Goal: Task Accomplishment & Management: Complete application form

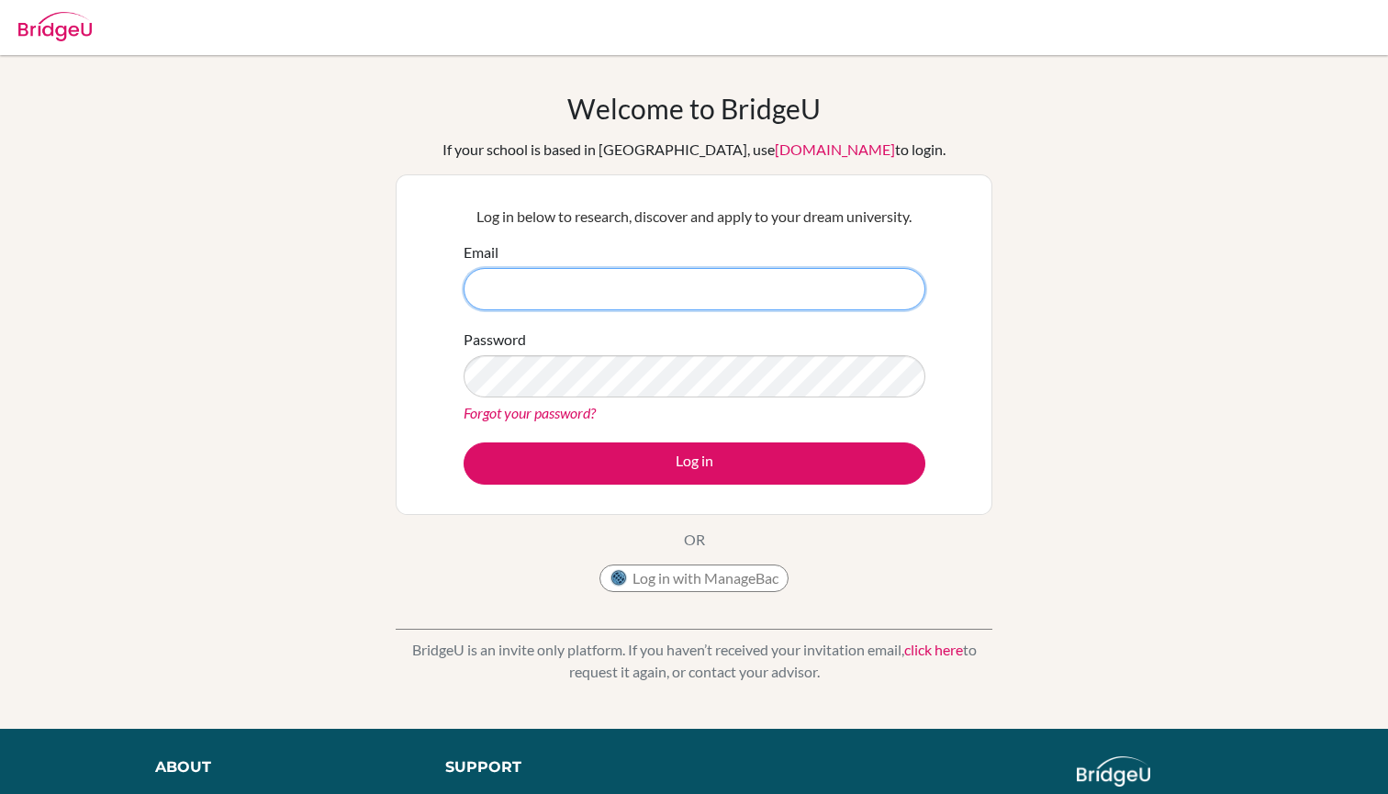
type input "aneta.luptakova@leafacademy.eu"
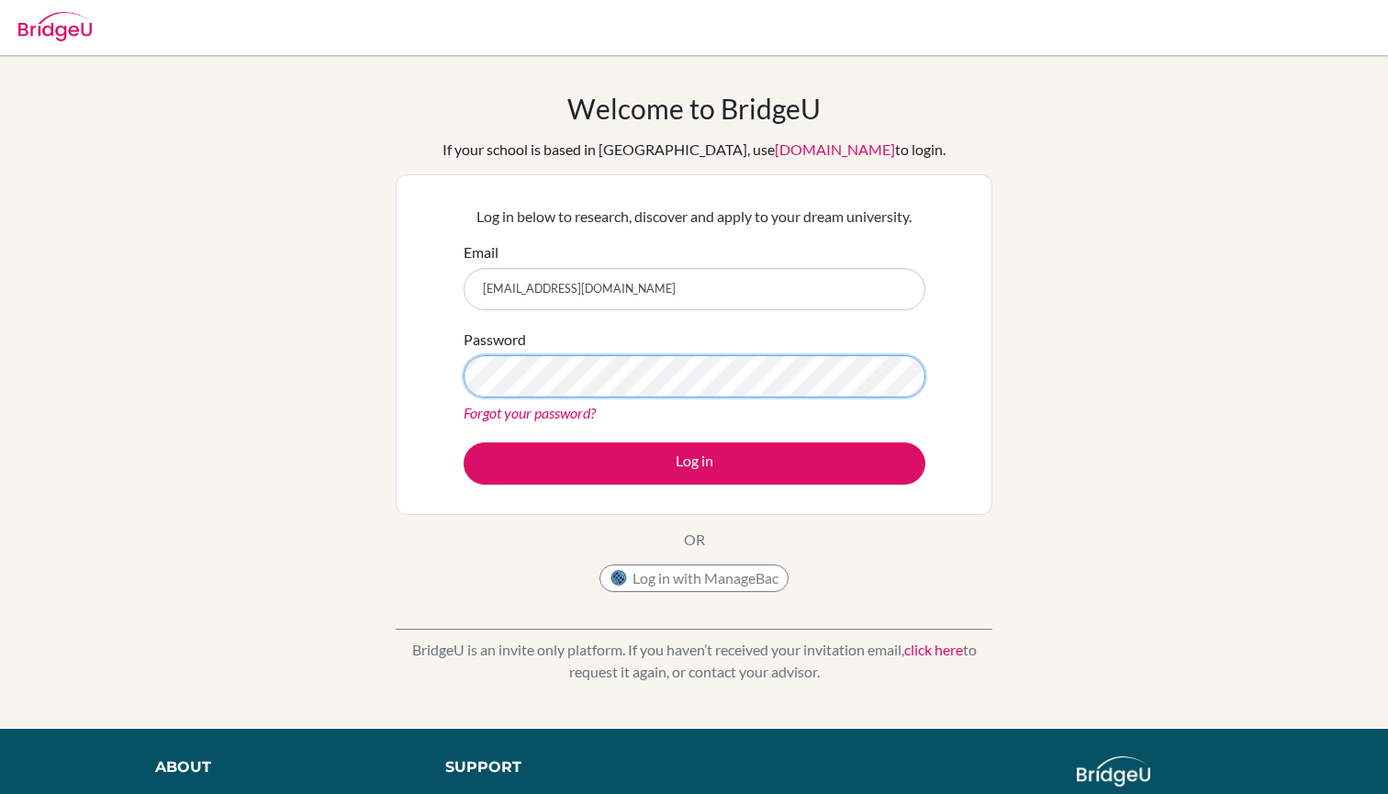
click at [694, 463] on button "Log in" at bounding box center [695, 463] width 462 height 42
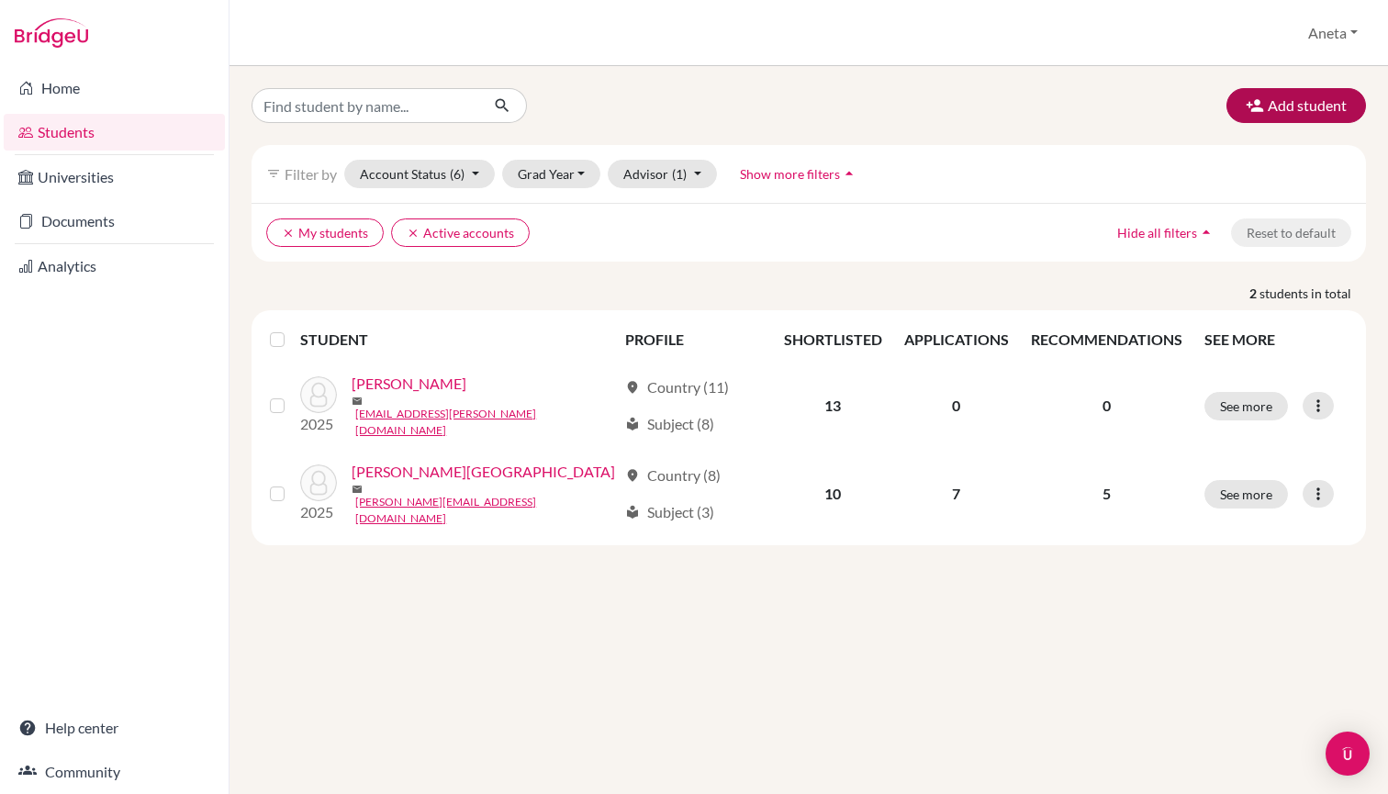
click at [1284, 105] on button "Add student" at bounding box center [1296, 105] width 140 height 35
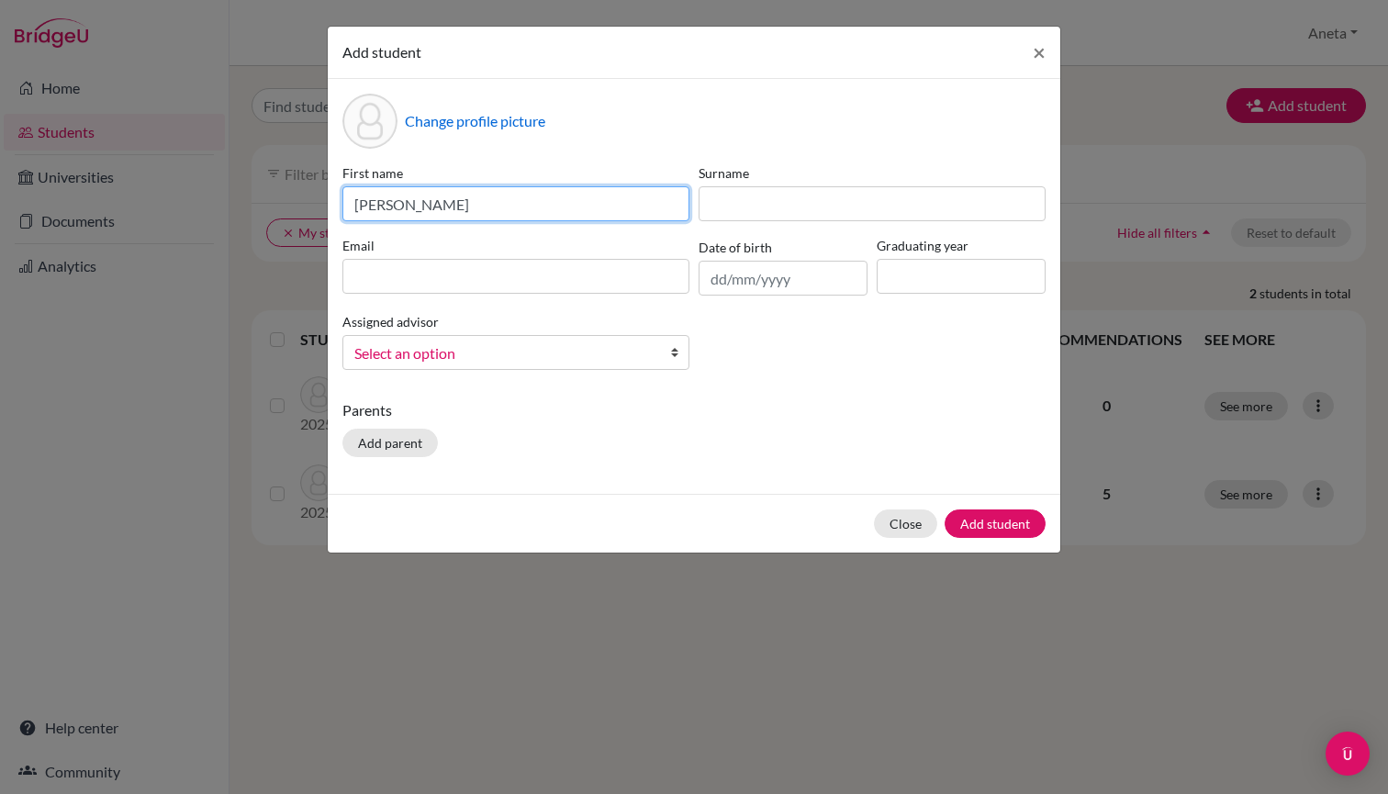
type input "[PERSON_NAME]"
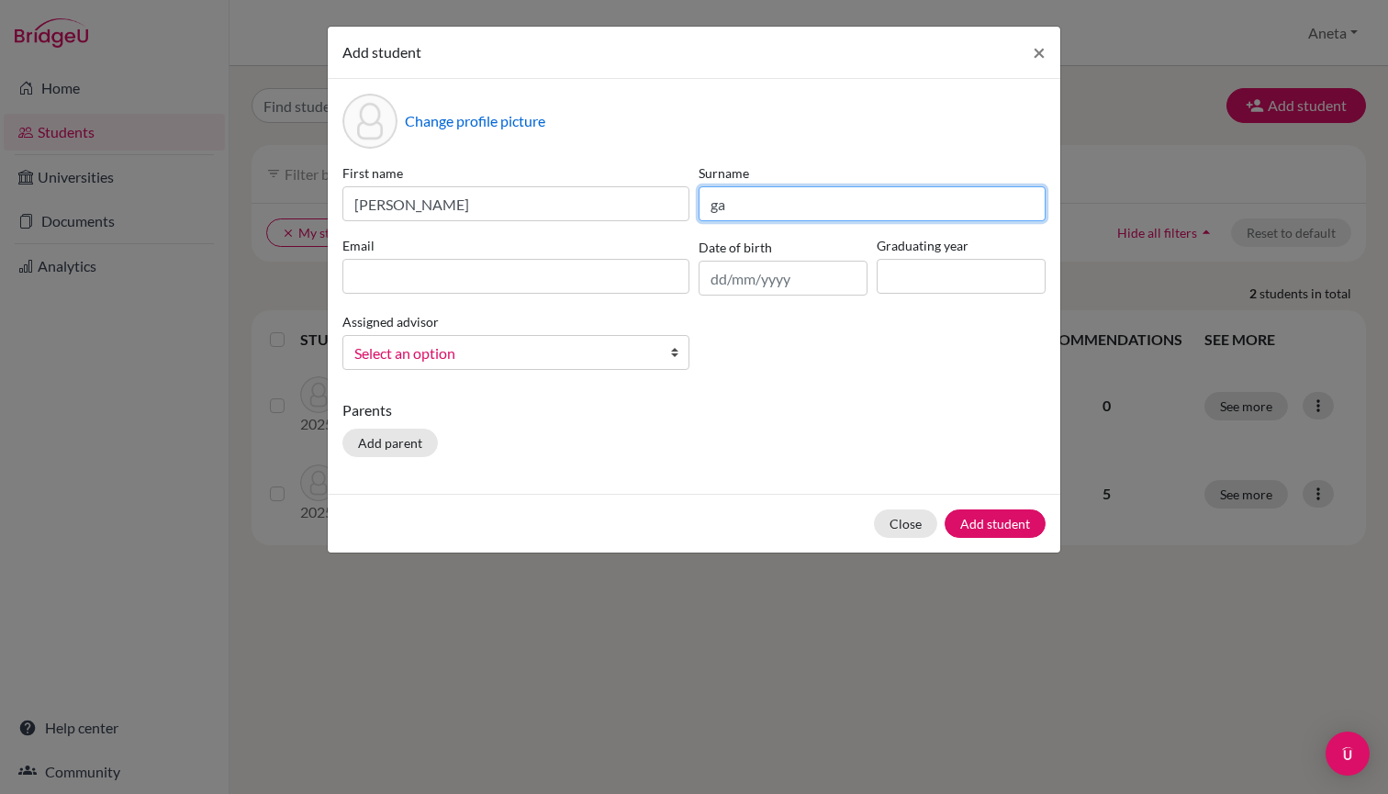
type input "g"
type input "H"
type input "[PERSON_NAME]"
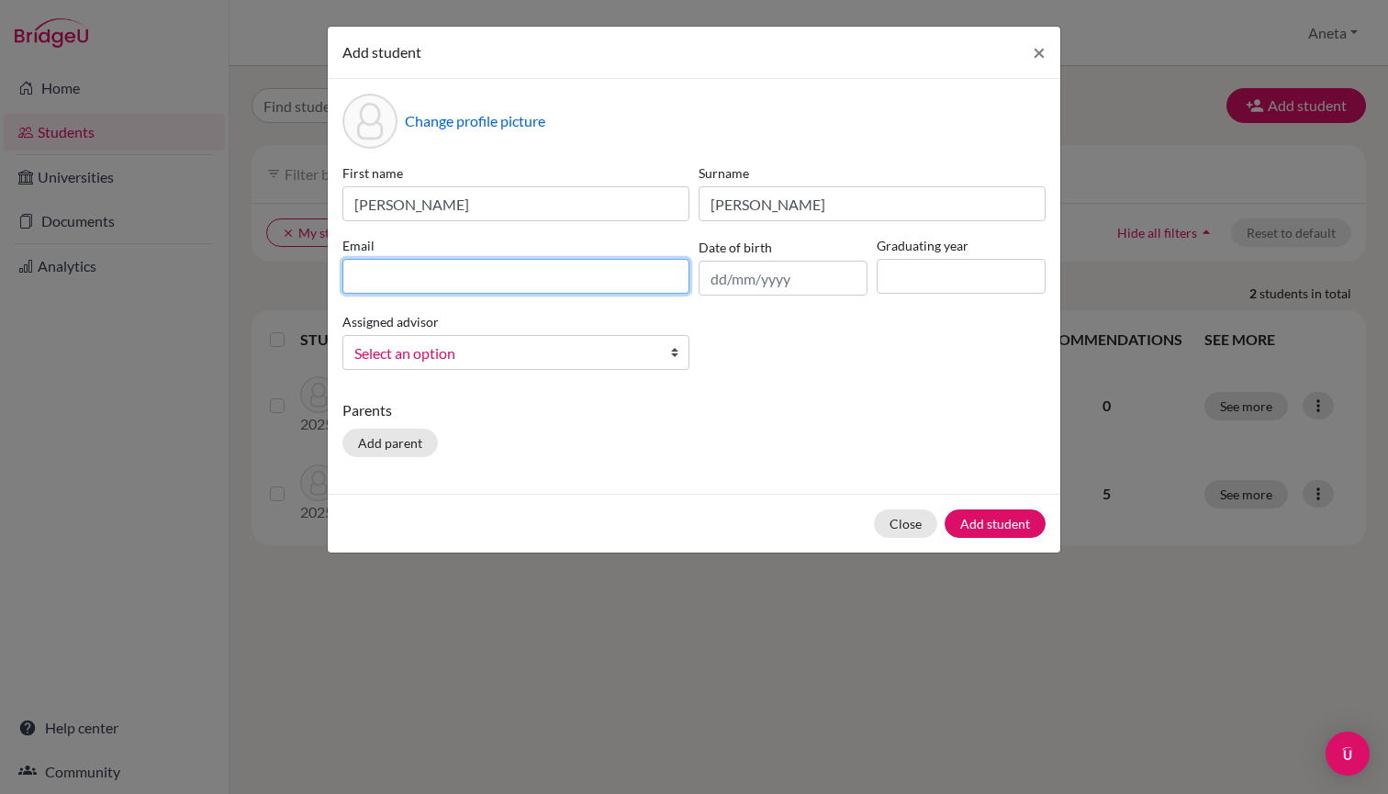
paste input "[PERSON_NAME][EMAIL_ADDRESS][PERSON_NAME][DOMAIN_NAME]"
type input "[PERSON_NAME][EMAIL_ADDRESS][PERSON_NAME][DOMAIN_NAME]"
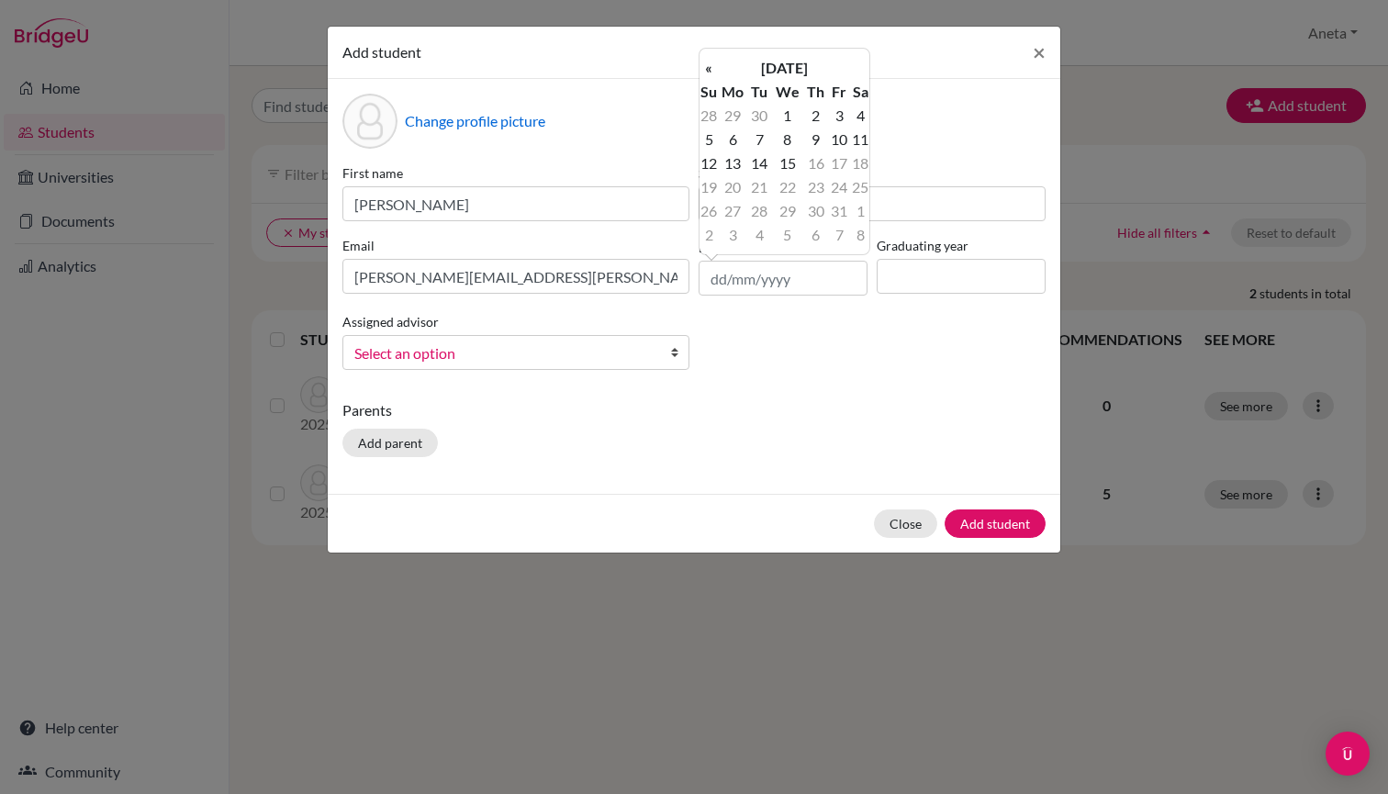
click at [489, 363] on span "Select an option" at bounding box center [503, 353] width 299 height 24
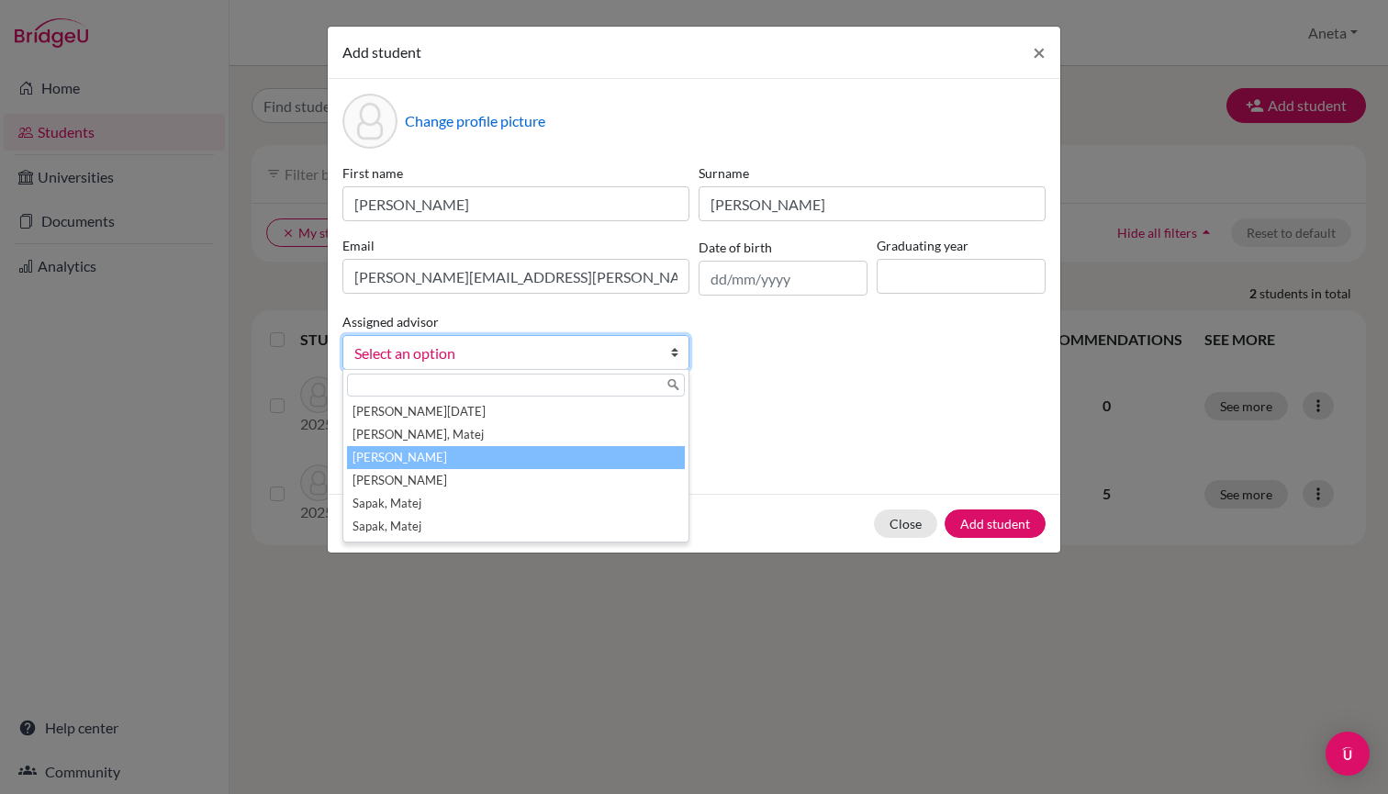
click at [470, 450] on li "[PERSON_NAME]" at bounding box center [516, 457] width 338 height 23
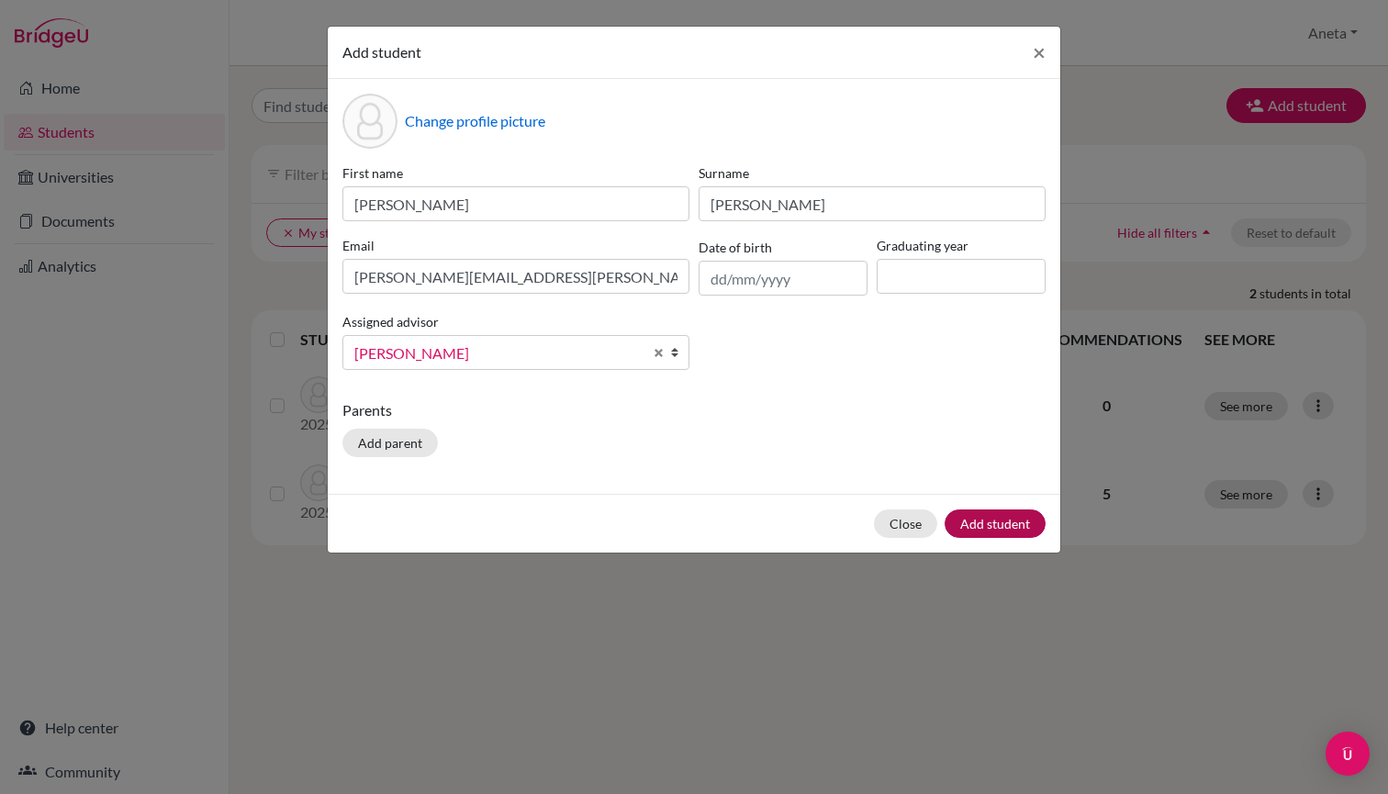
click at [998, 515] on button "Add student" at bounding box center [995, 523] width 101 height 28
click at [935, 286] on input at bounding box center [961, 276] width 169 height 35
type input "2026"
click at [985, 526] on button "Add student" at bounding box center [995, 523] width 101 height 28
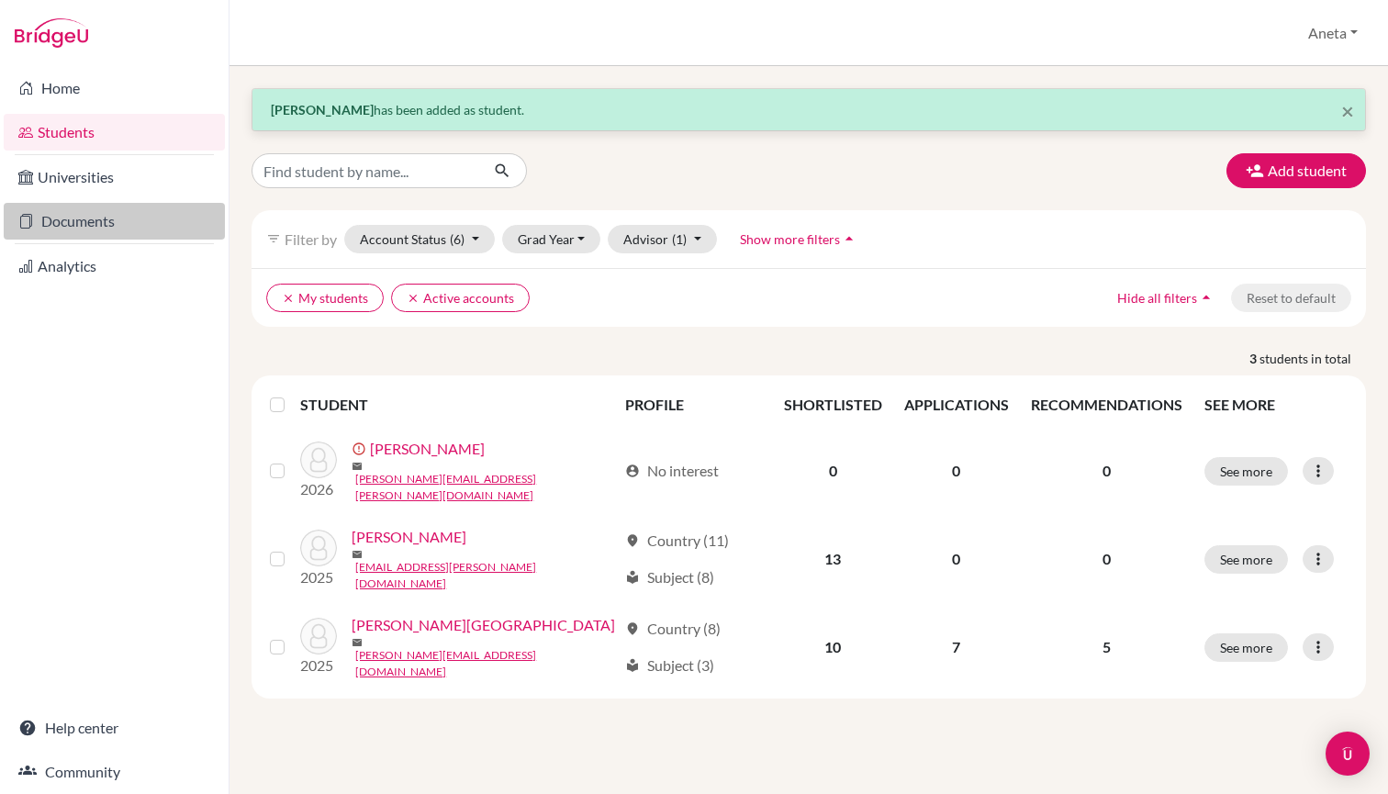
click at [85, 223] on link "Documents" at bounding box center [114, 221] width 221 height 37
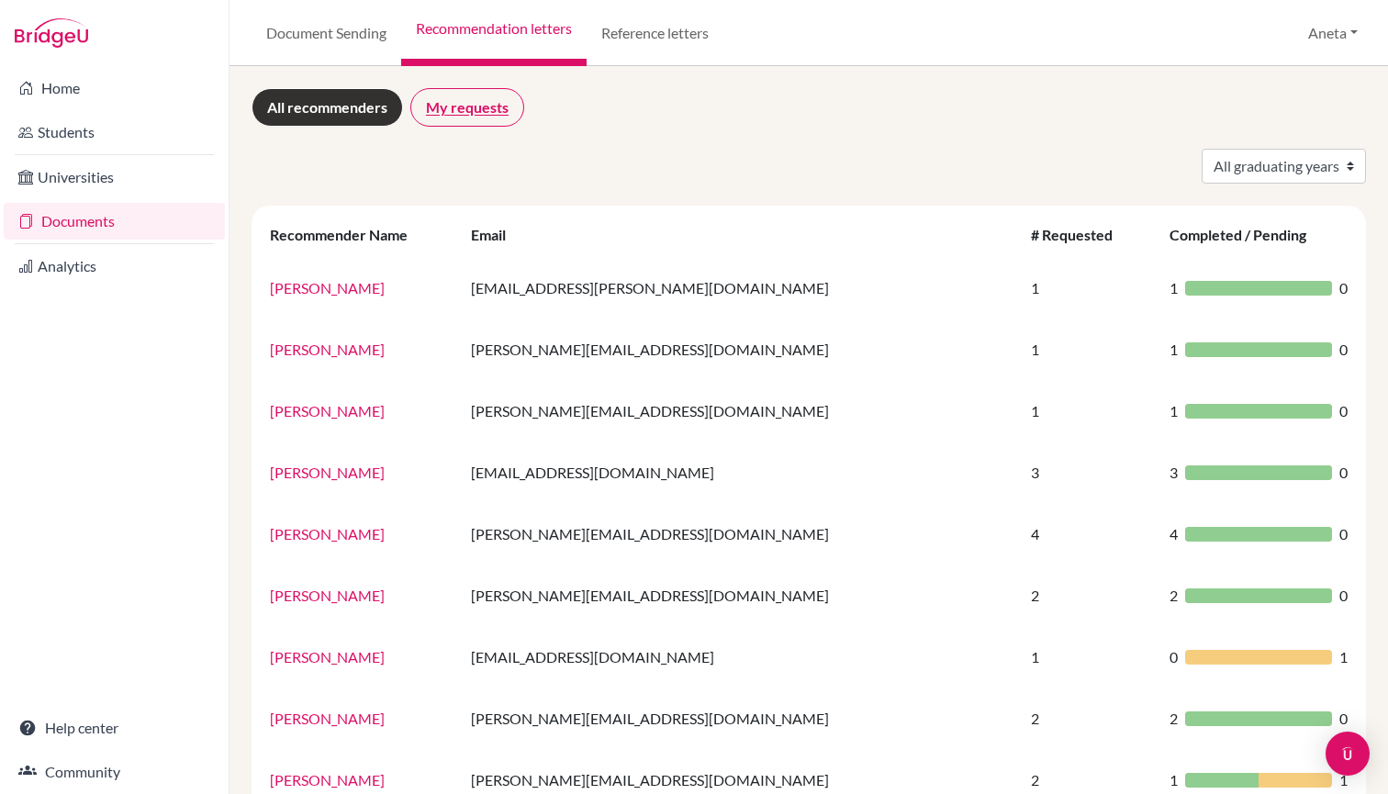
click at [498, 101] on link "My requests" at bounding box center [467, 107] width 114 height 39
